Goal: Task Accomplishment & Management: Manage account settings

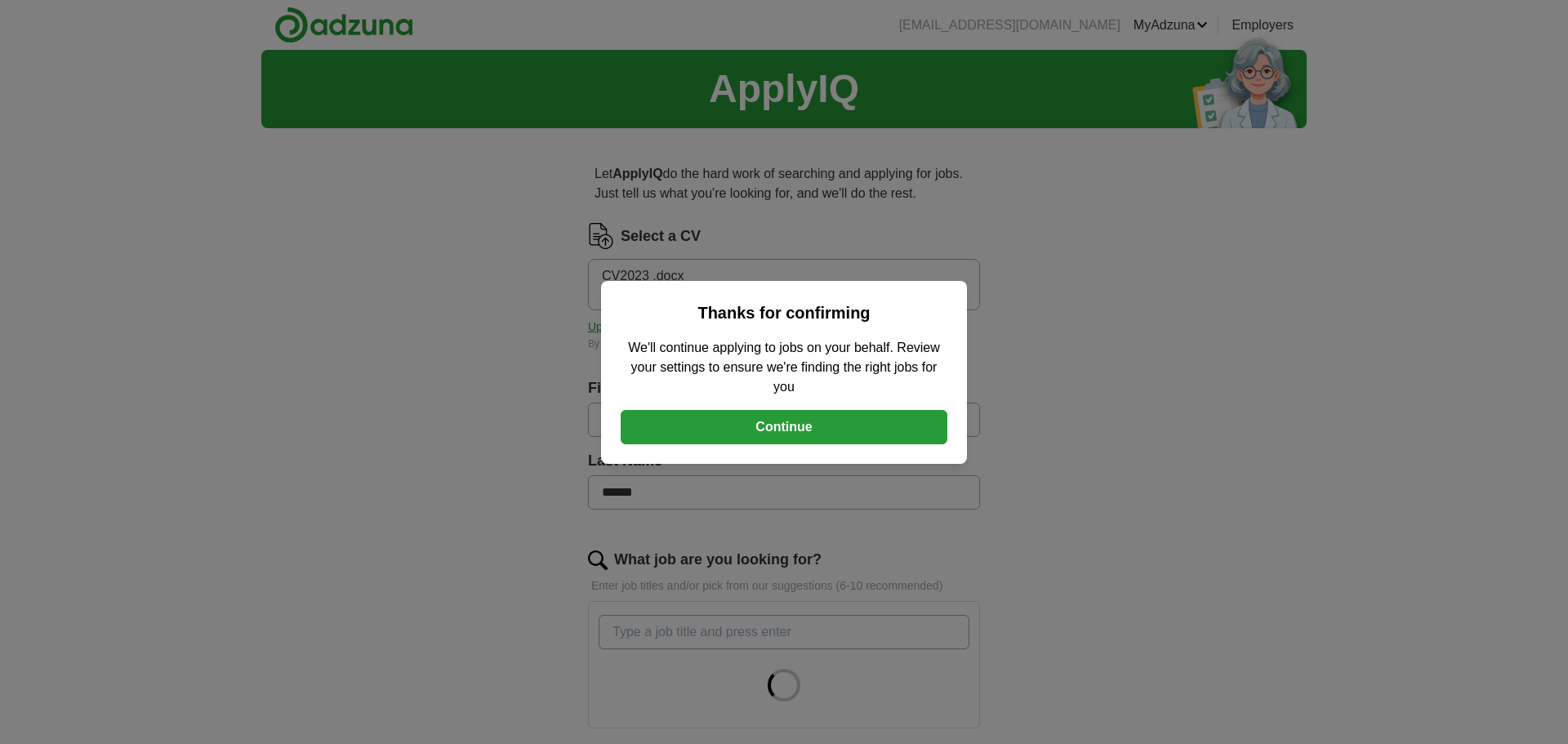
click at [753, 435] on button "Continue" at bounding box center [784, 427] width 326 height 35
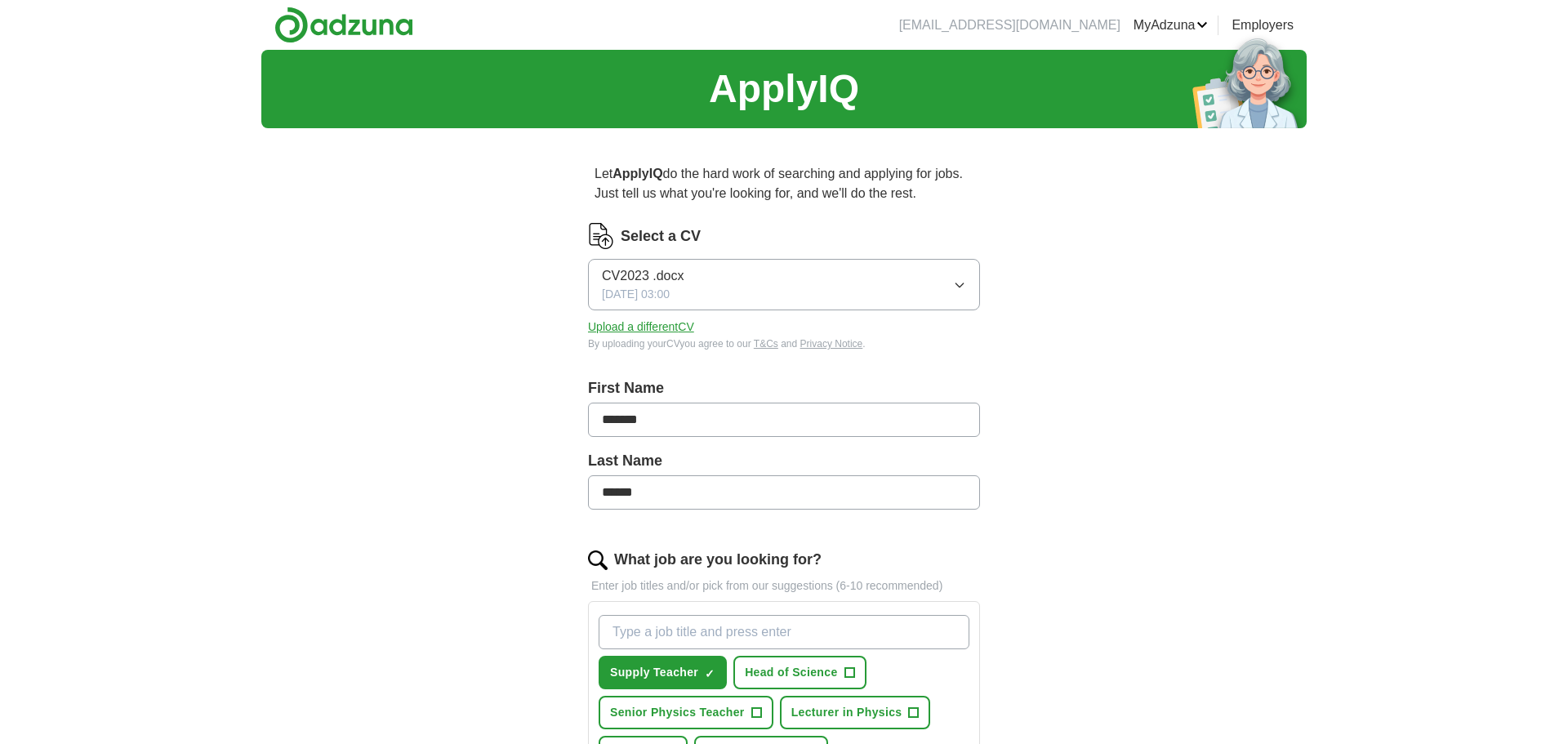
click at [956, 287] on icon "button" at bounding box center [960, 285] width 13 height 13
click at [677, 327] on button "Upload a different CV" at bounding box center [641, 326] width 106 height 17
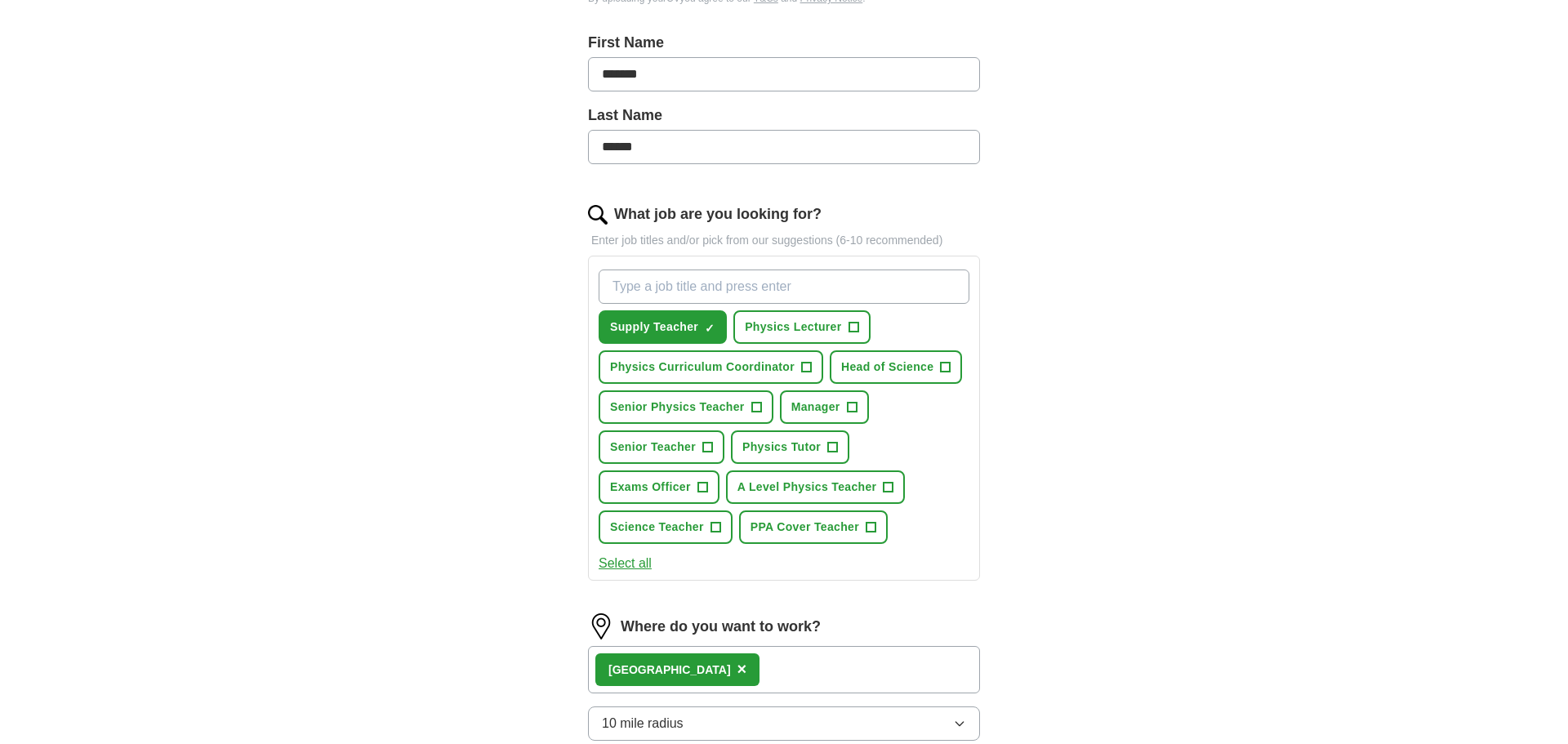
scroll to position [418, 0]
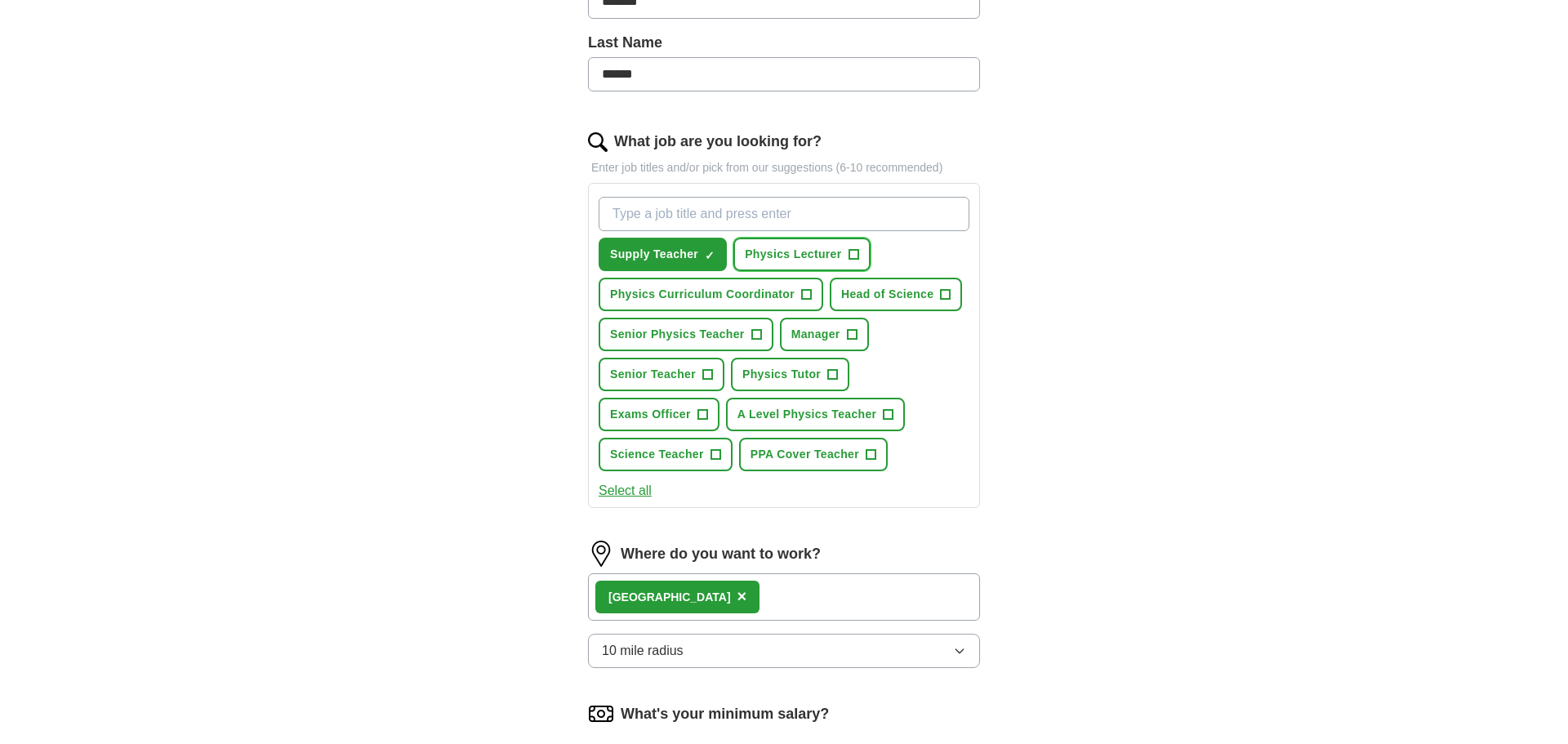
click at [854, 255] on span "+" at bounding box center [853, 255] width 10 height 13
click at [810, 295] on span "+" at bounding box center [805, 294] width 10 height 13
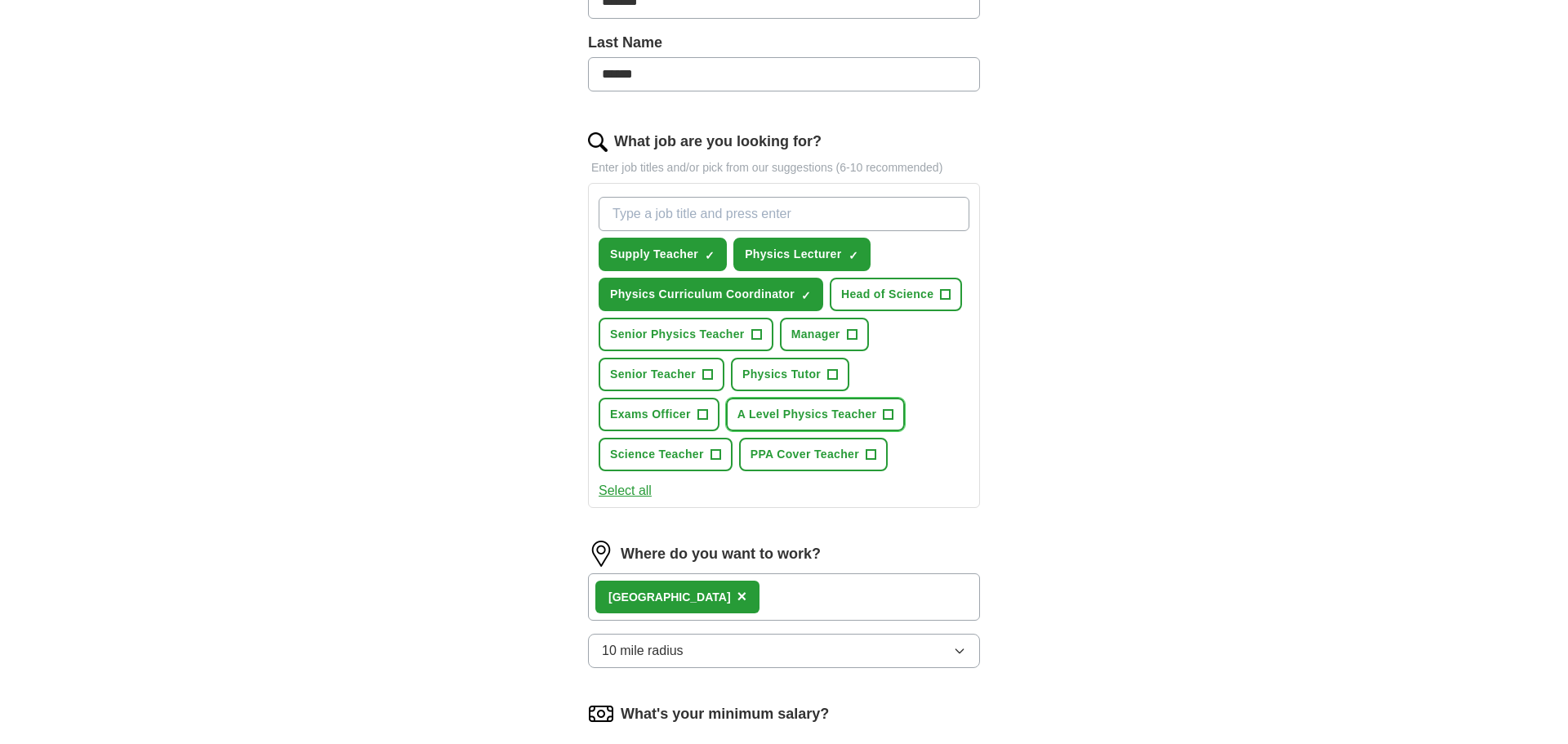
click at [877, 418] on span "A Level Physics Teacher" at bounding box center [807, 414] width 139 height 17
click at [667, 458] on span "Science Teacher" at bounding box center [657, 454] width 94 height 17
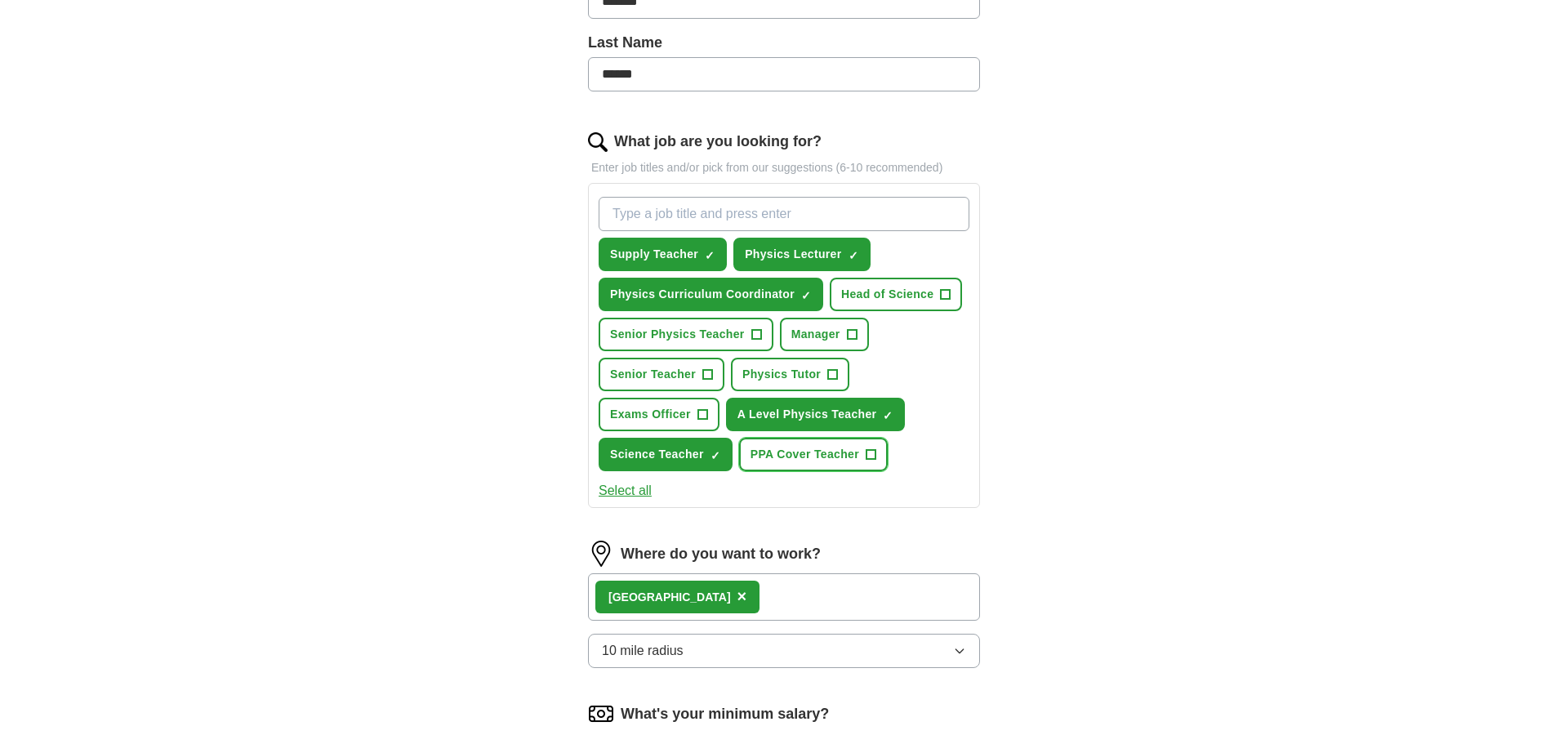
click at [798, 458] on span "PPA Cover Teacher" at bounding box center [804, 454] width 108 height 17
click at [732, 330] on span "Senior Physics Teacher" at bounding box center [678, 333] width 135 height 17
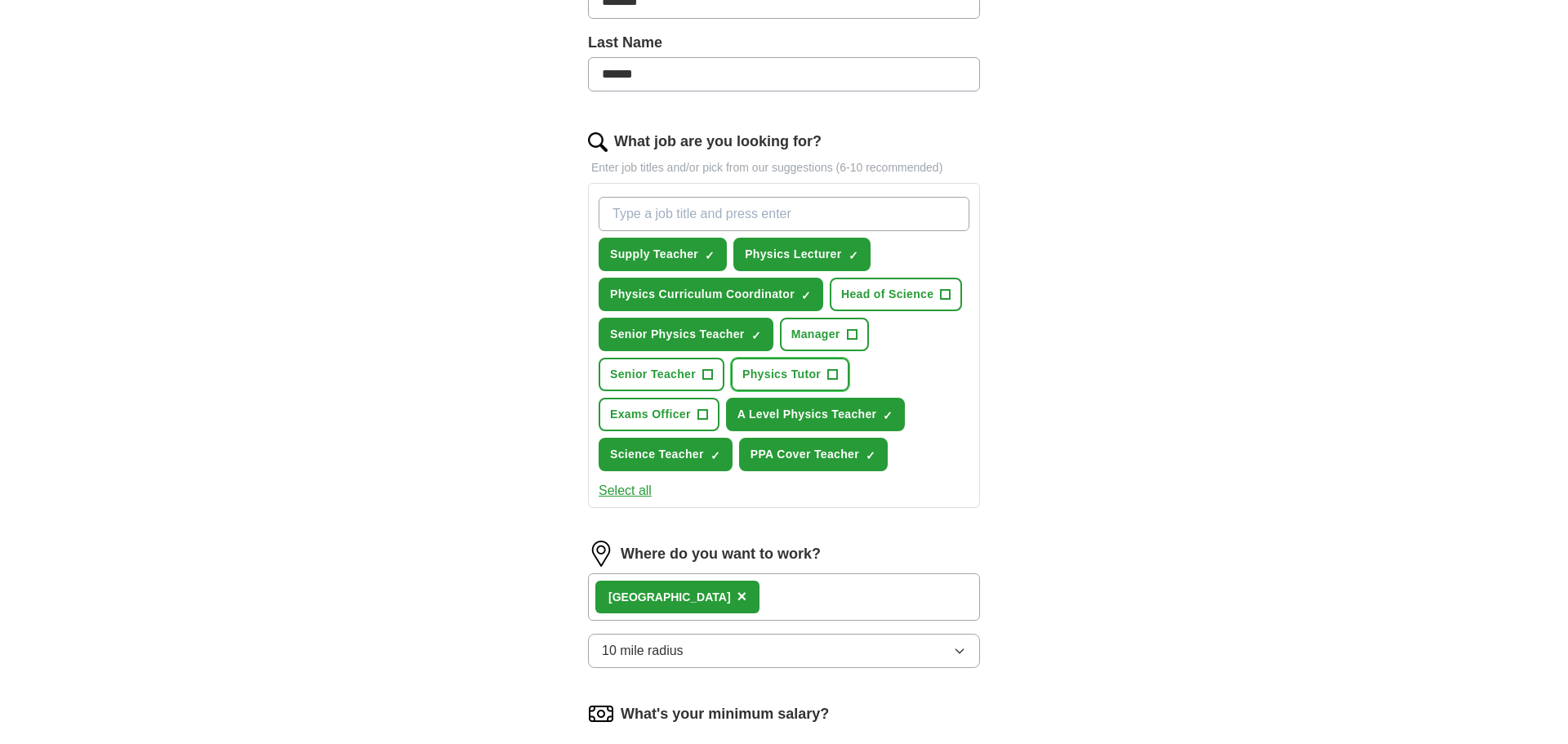
click at [788, 381] on span "Physics Tutor" at bounding box center [781, 374] width 78 height 17
click at [678, 380] on span "Senior Teacher" at bounding box center [653, 374] width 86 height 17
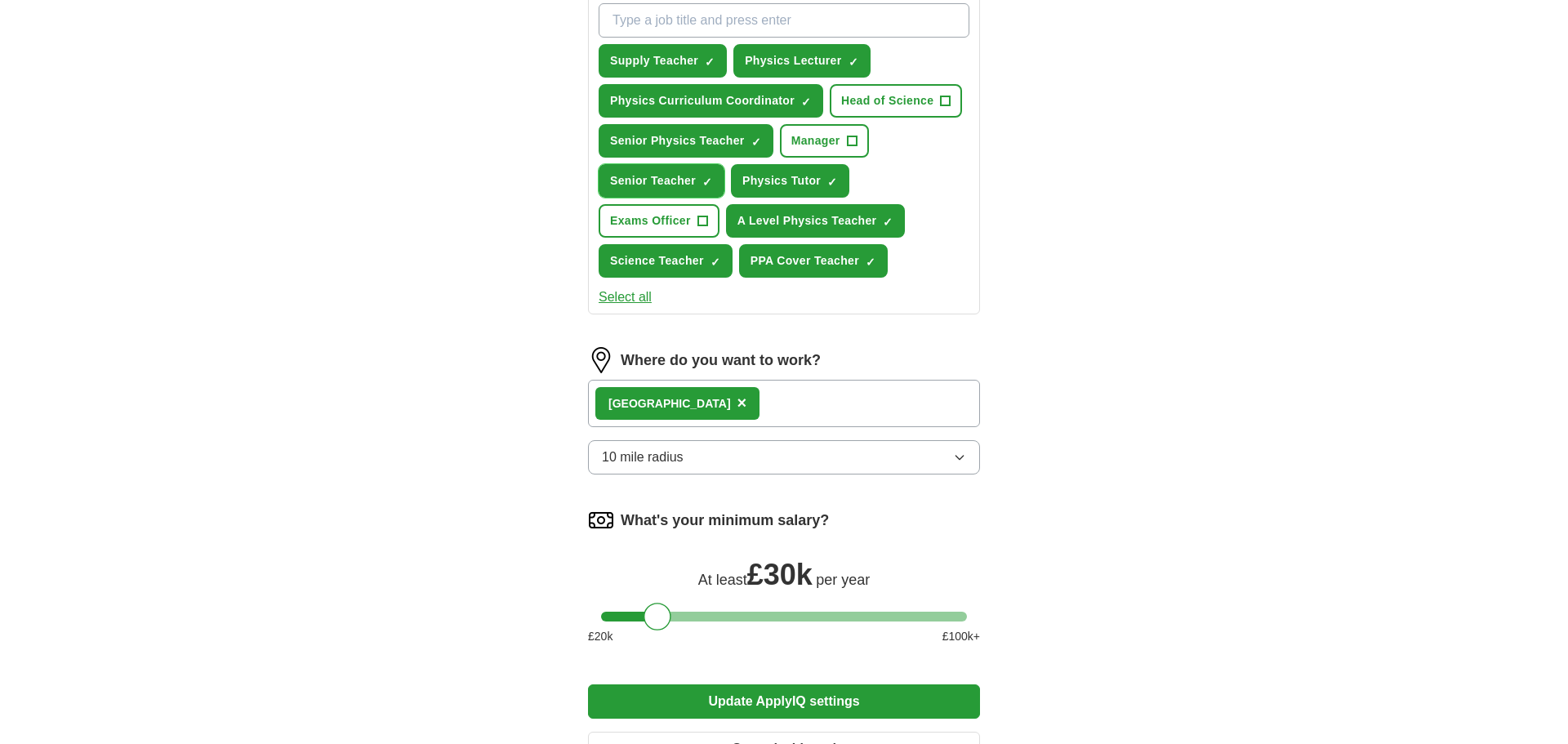
scroll to position [665, 0]
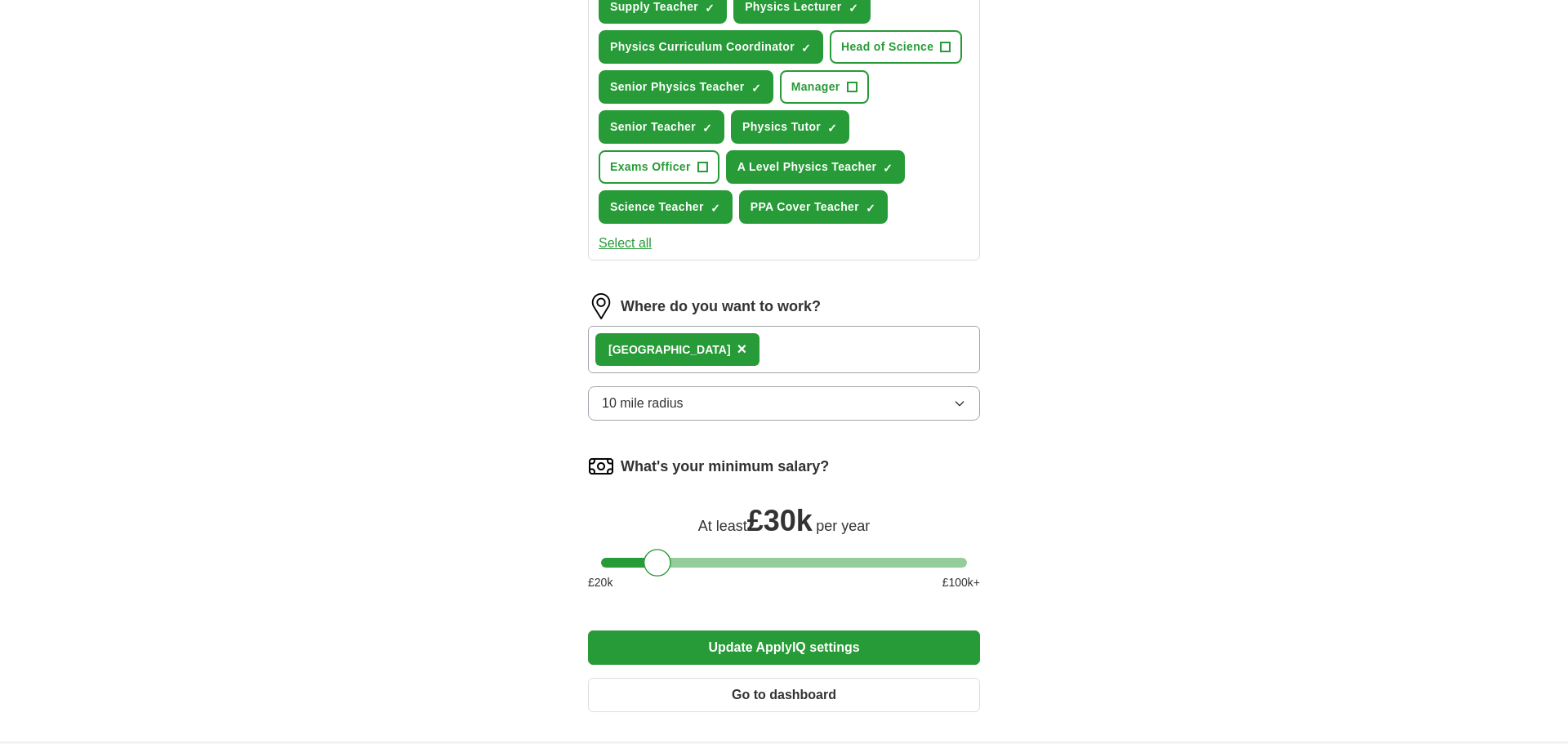
click at [968, 407] on button "10 mile radius" at bounding box center [784, 403] width 392 height 35
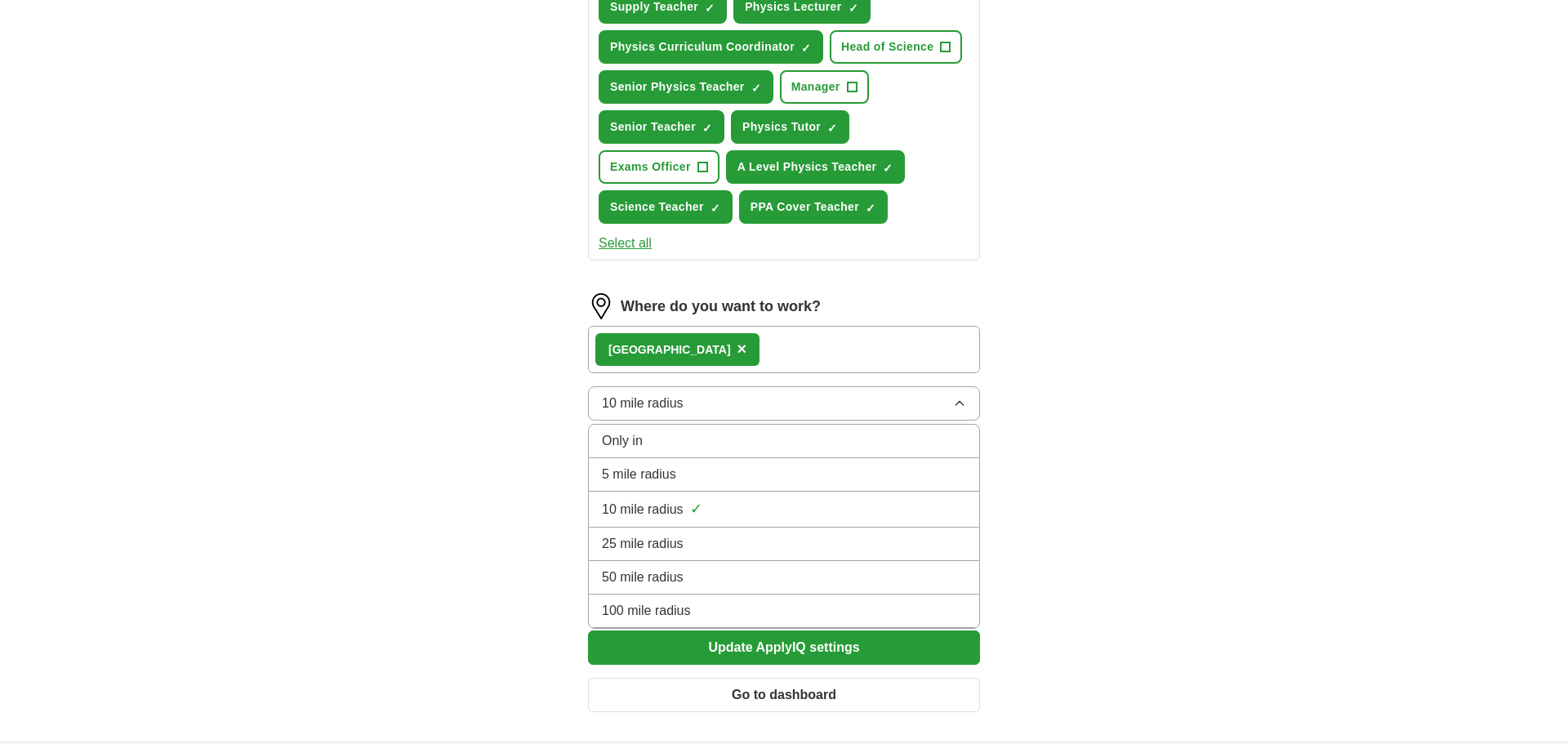
click at [874, 542] on div "25 mile radius" at bounding box center [784, 544] width 365 height 20
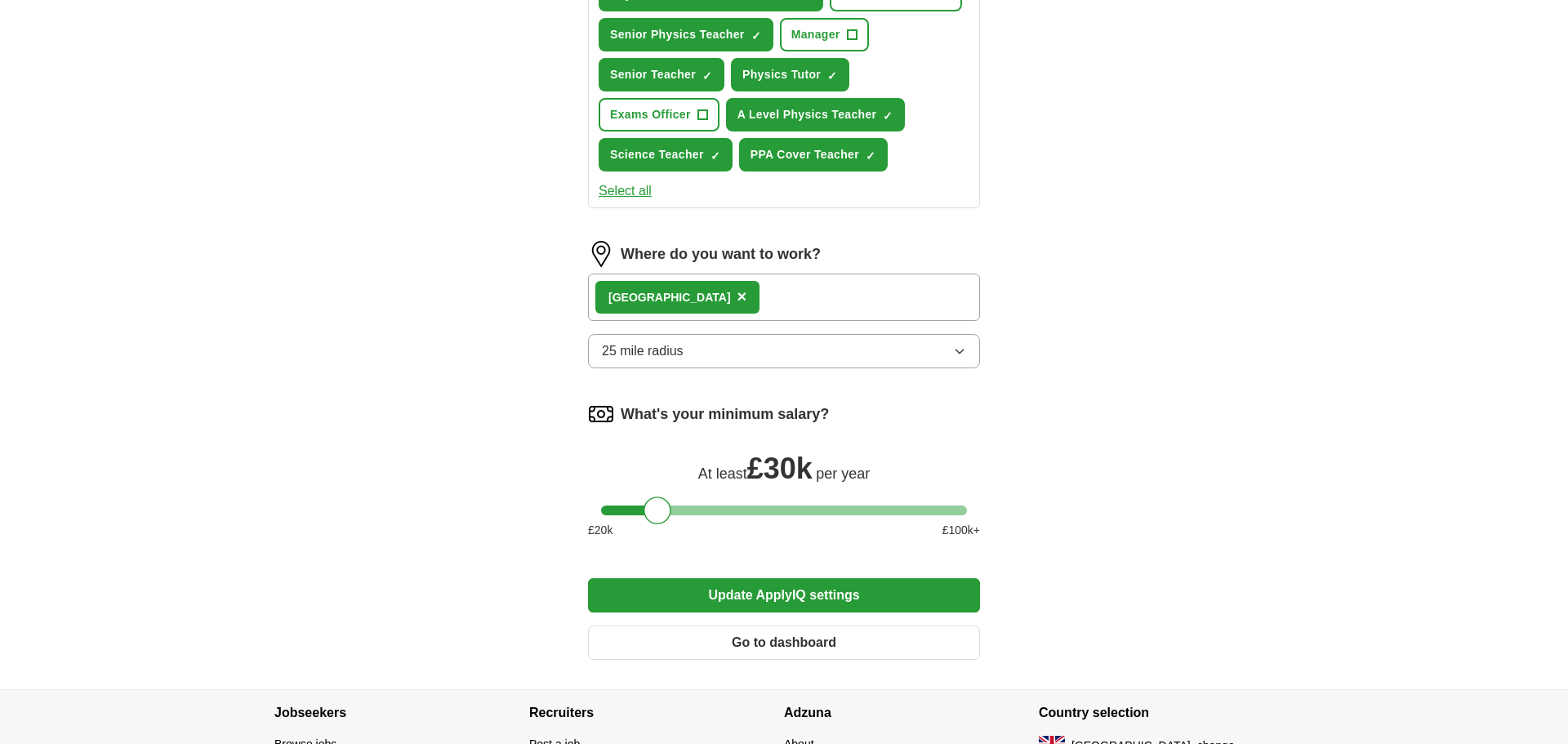
scroll to position [730, 0]
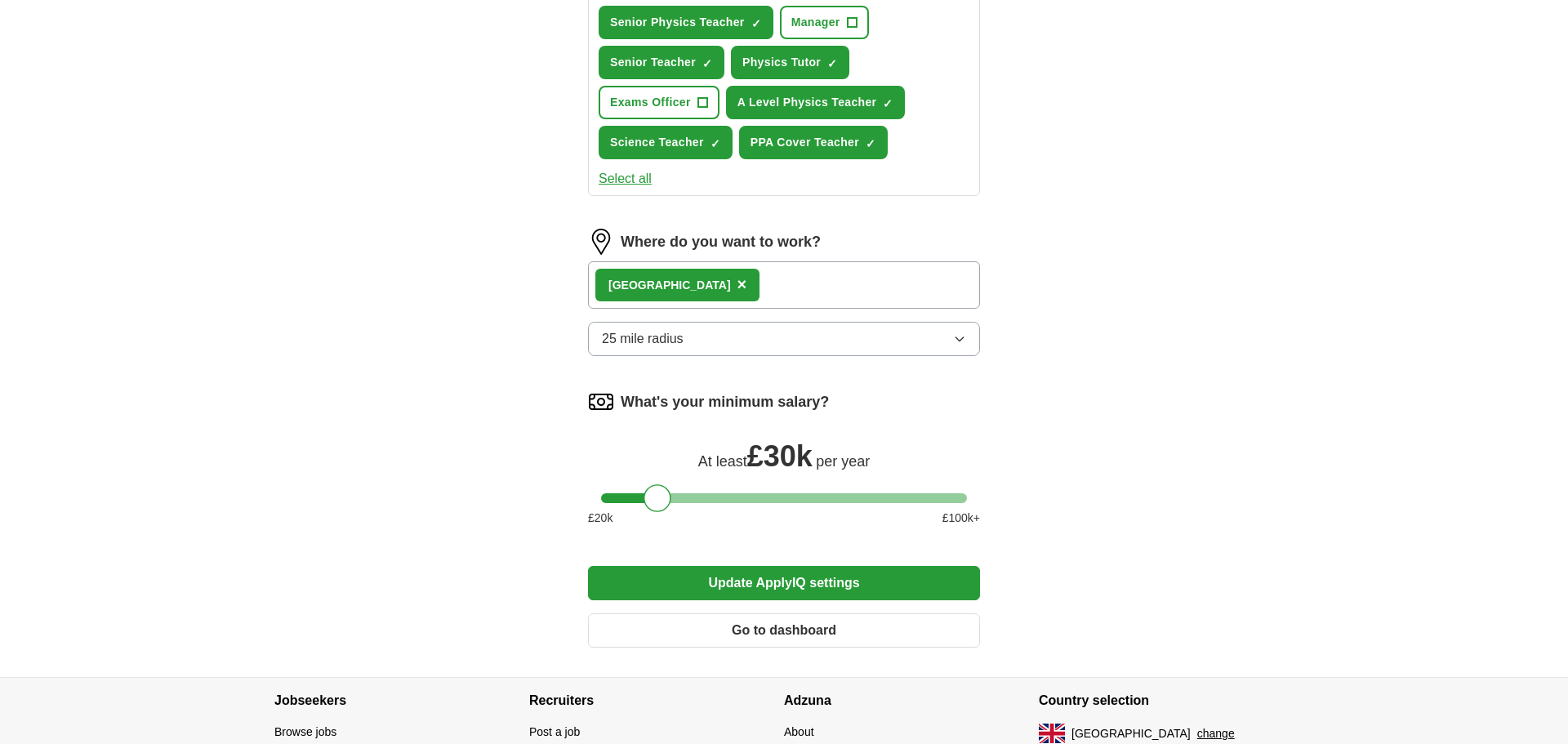
click at [811, 582] on button "Update ApplyIQ settings" at bounding box center [784, 583] width 392 height 35
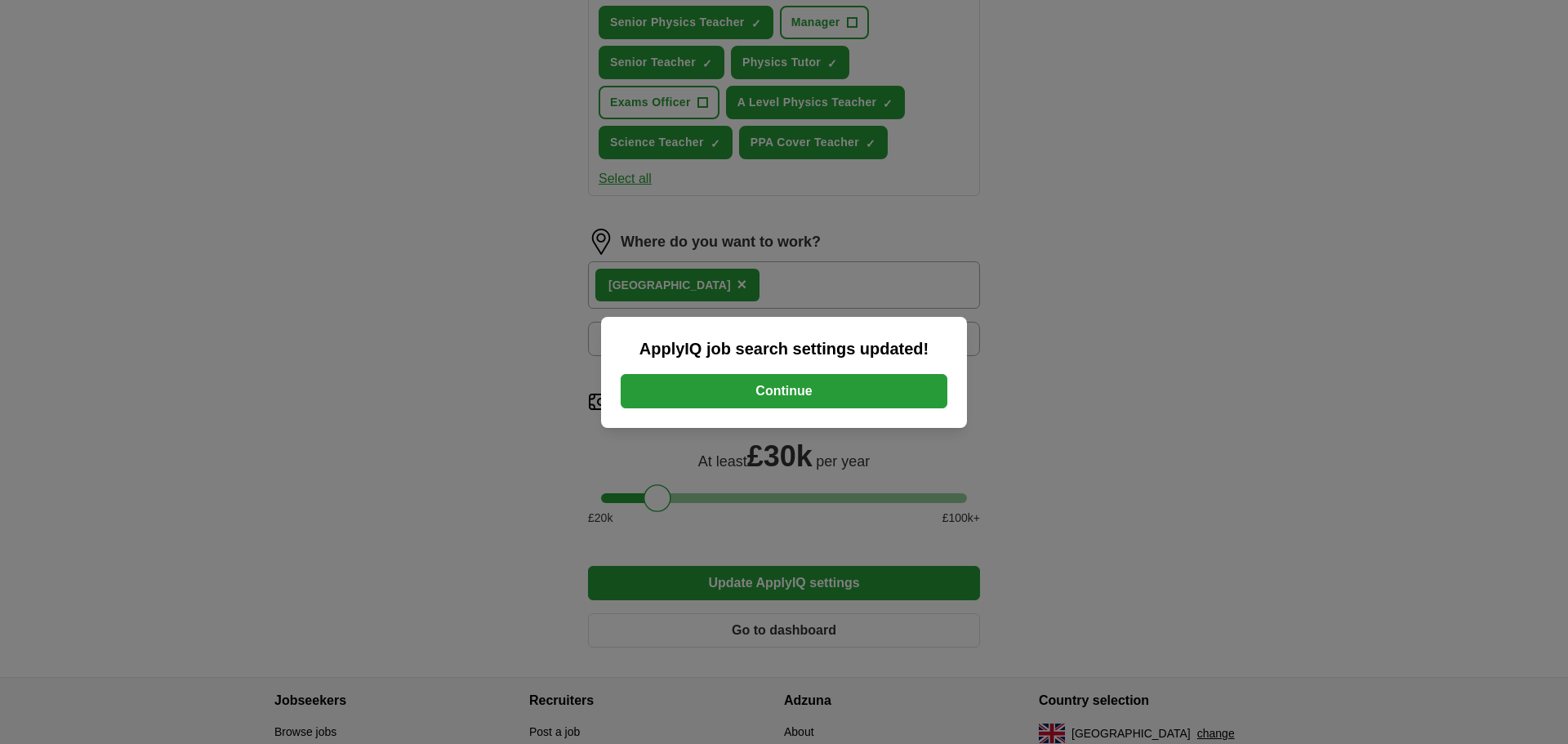
click at [807, 395] on button "Continue" at bounding box center [784, 391] width 326 height 35
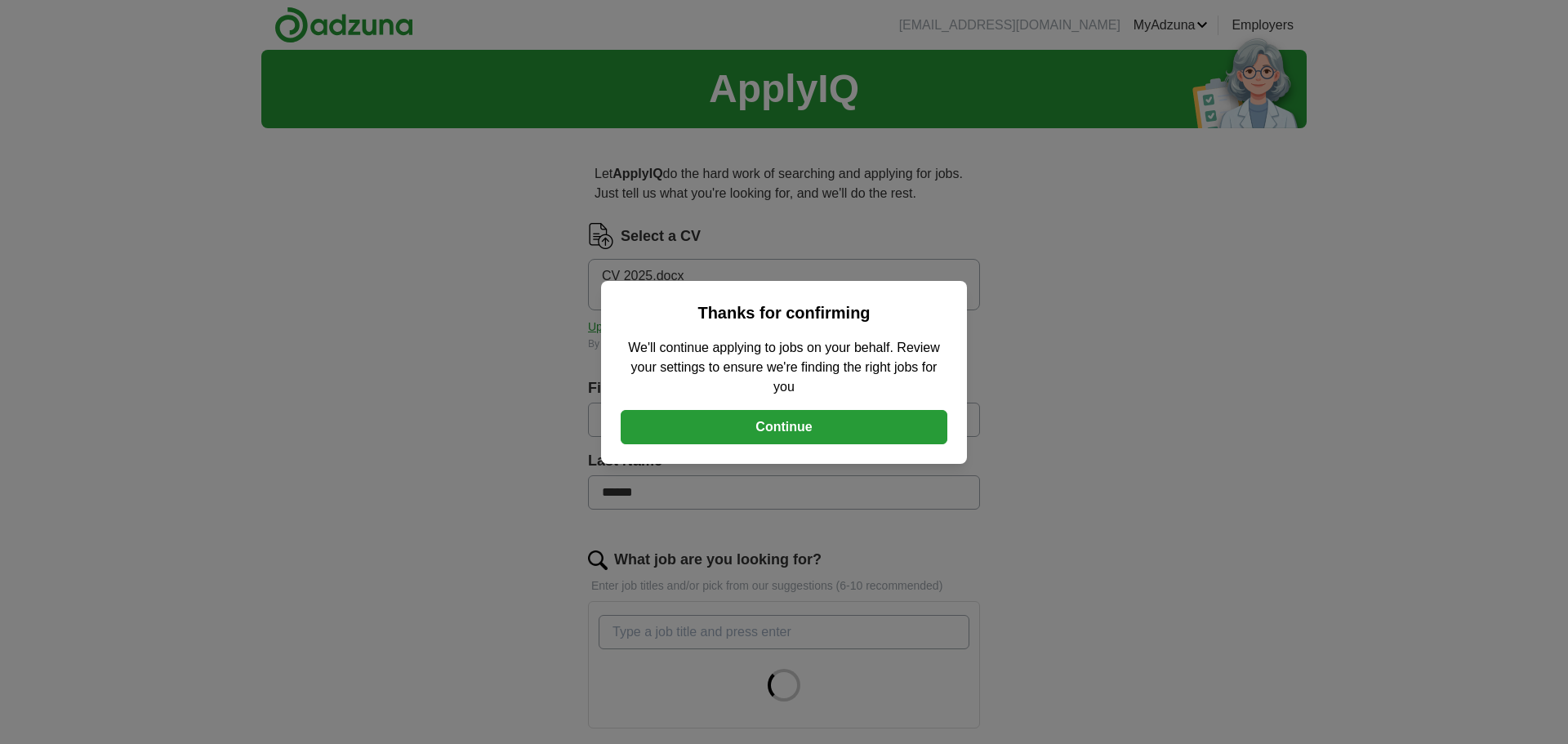
click at [804, 431] on button "Continue" at bounding box center [784, 427] width 326 height 35
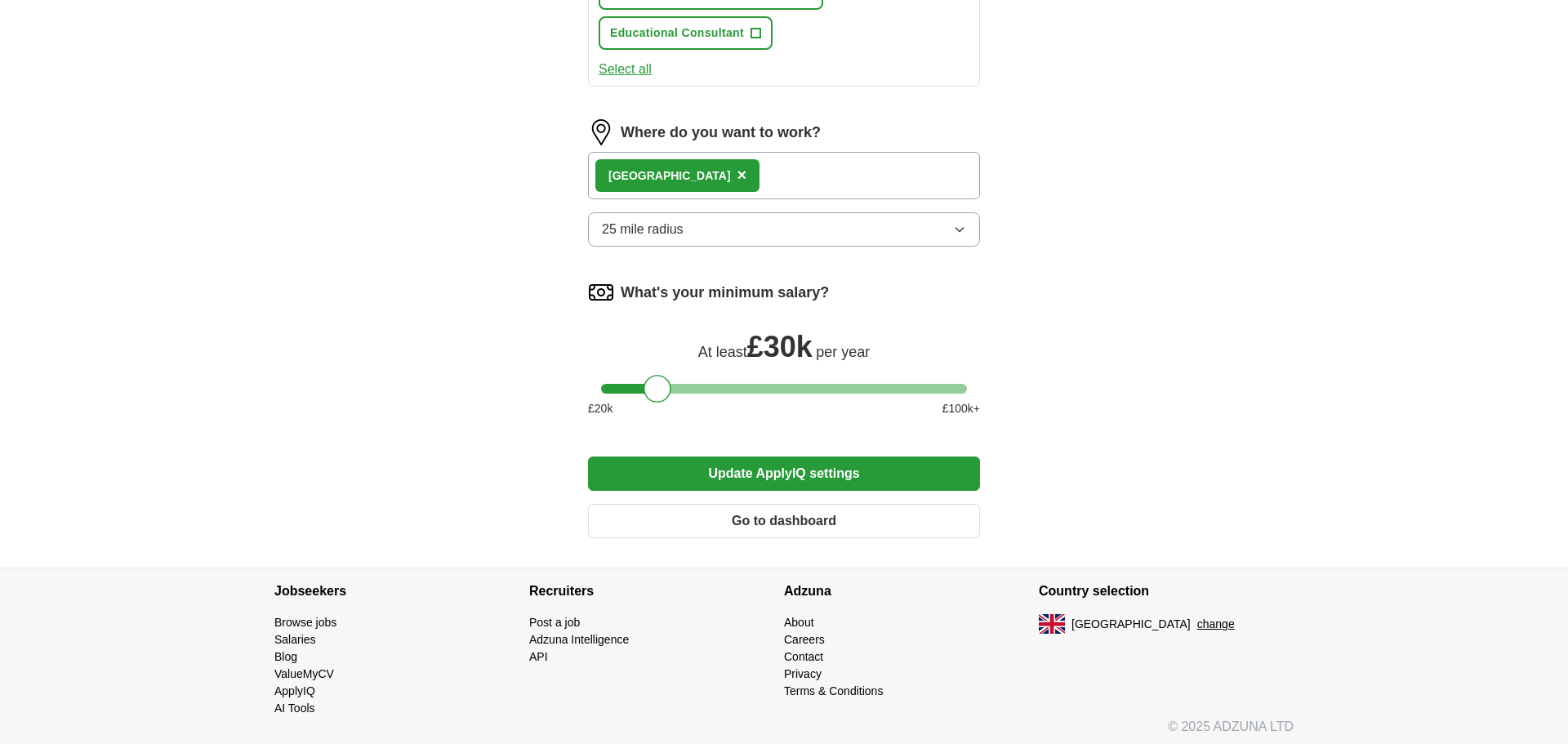
scroll to position [958, 0]
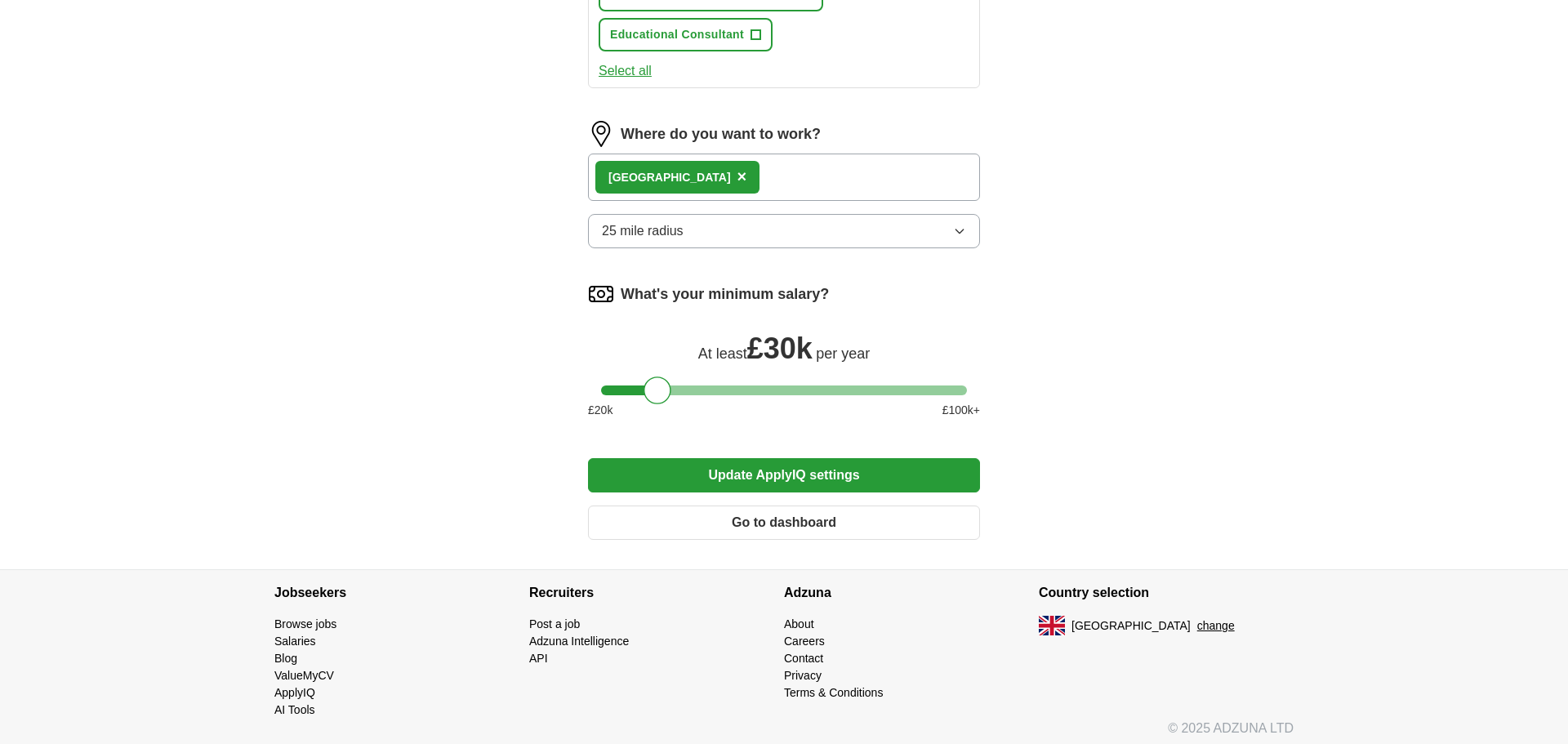
click at [754, 481] on button "Update ApplyIQ settings" at bounding box center [784, 475] width 392 height 35
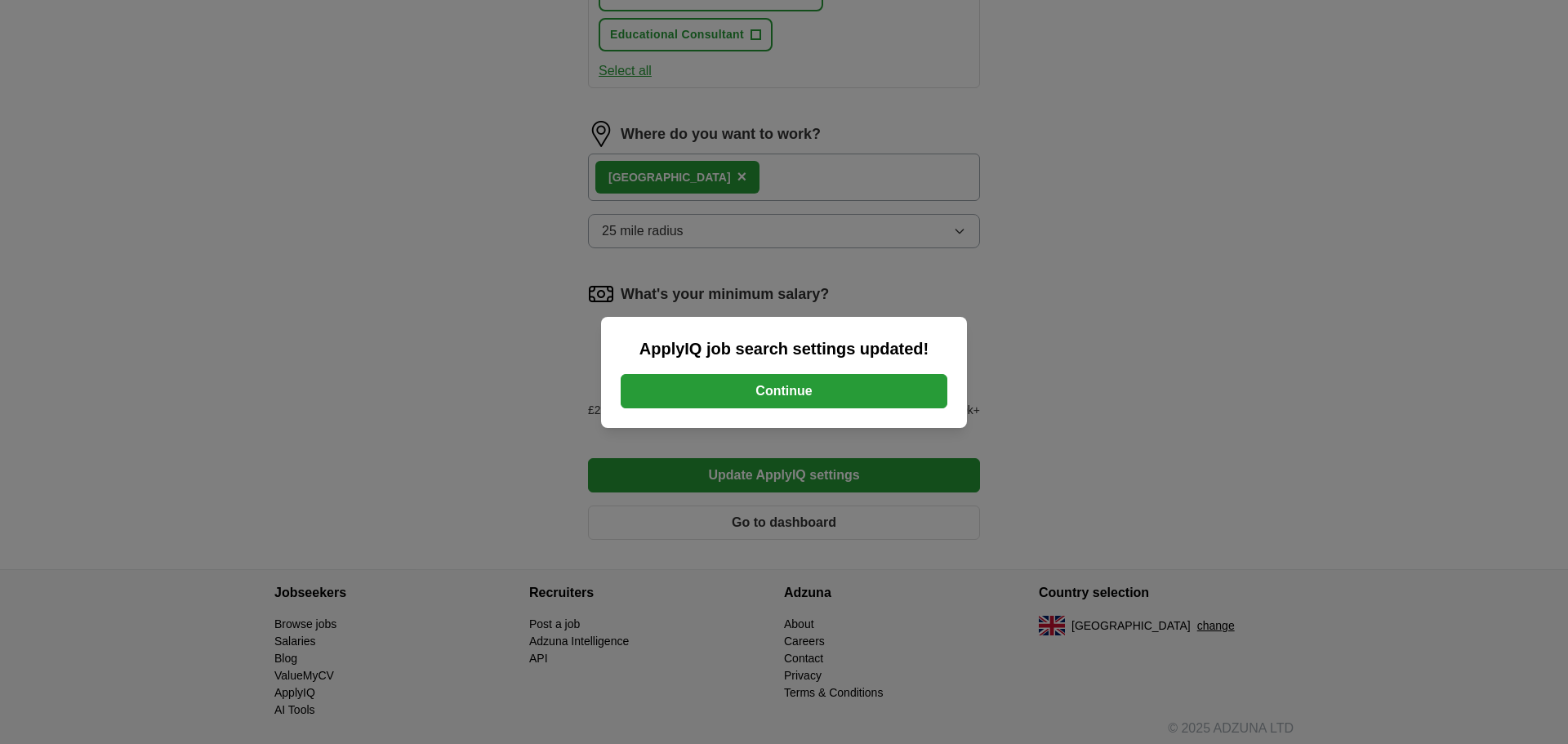
click at [778, 377] on button "Continue" at bounding box center [784, 391] width 326 height 35
